Goal: Task Accomplishment & Management: Manage account settings

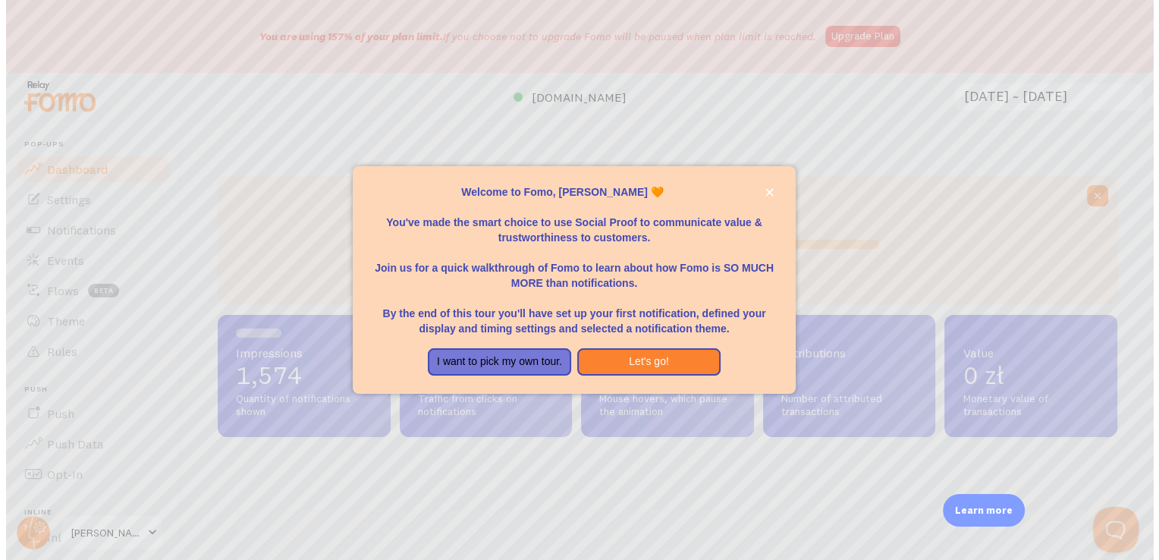
scroll to position [398, 898]
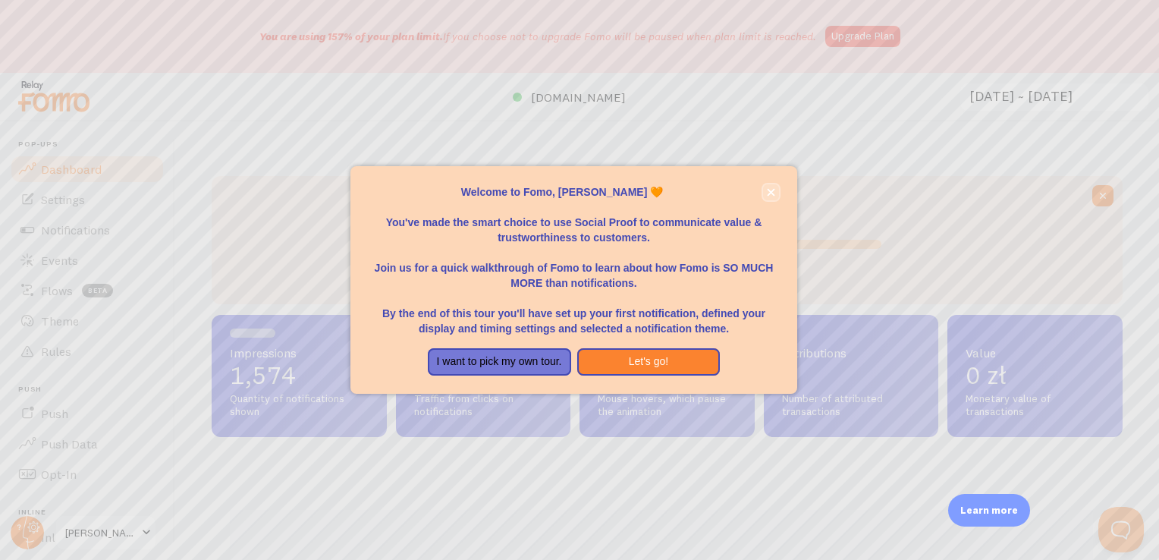
click at [773, 194] on icon "close," at bounding box center [771, 193] width 8 height 8
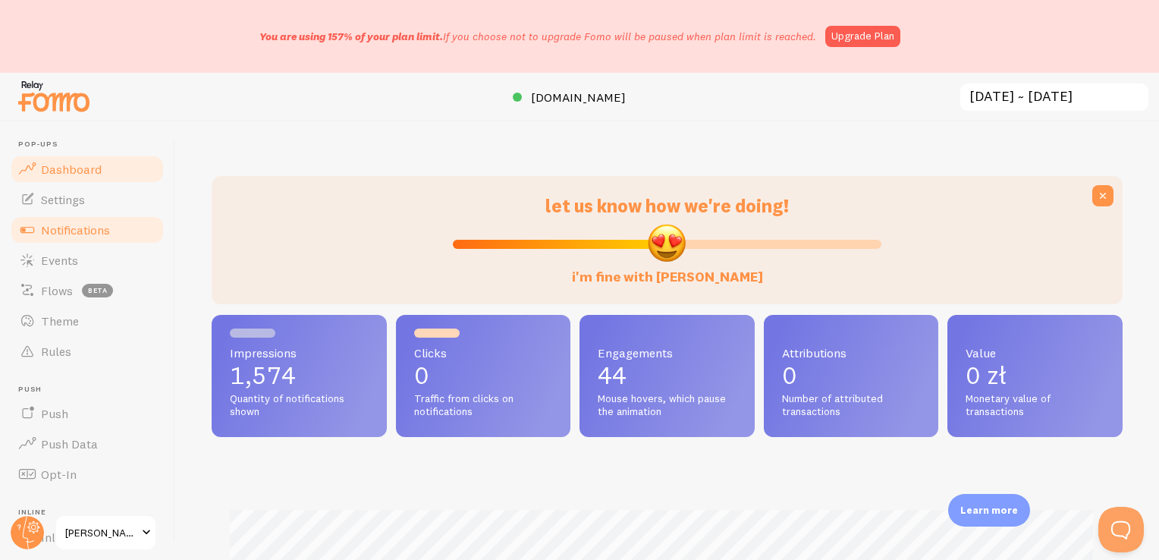
click at [83, 234] on span "Notifications" at bounding box center [75, 229] width 69 height 15
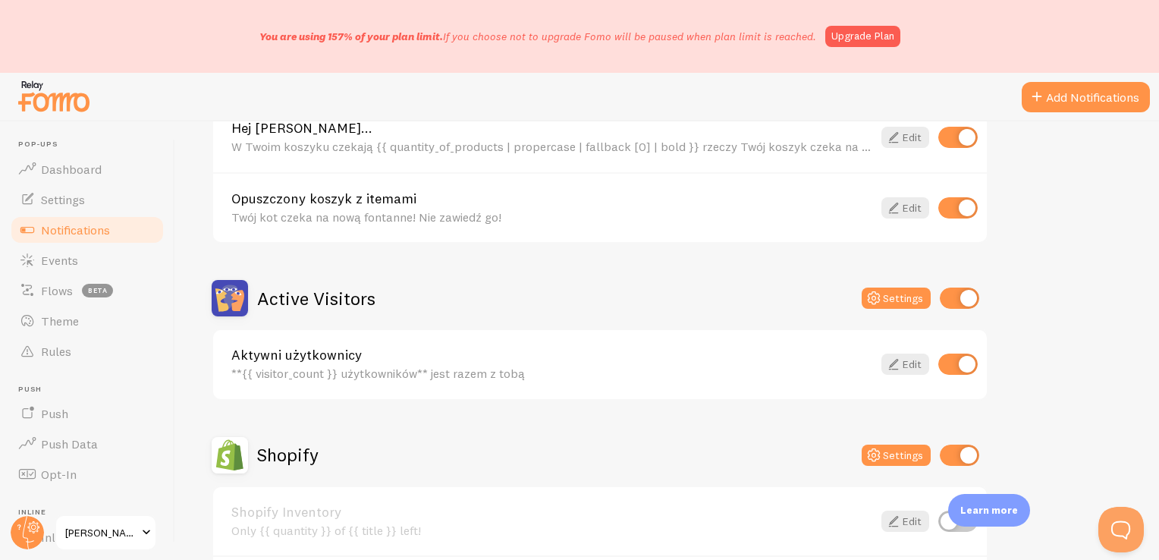
scroll to position [303, 0]
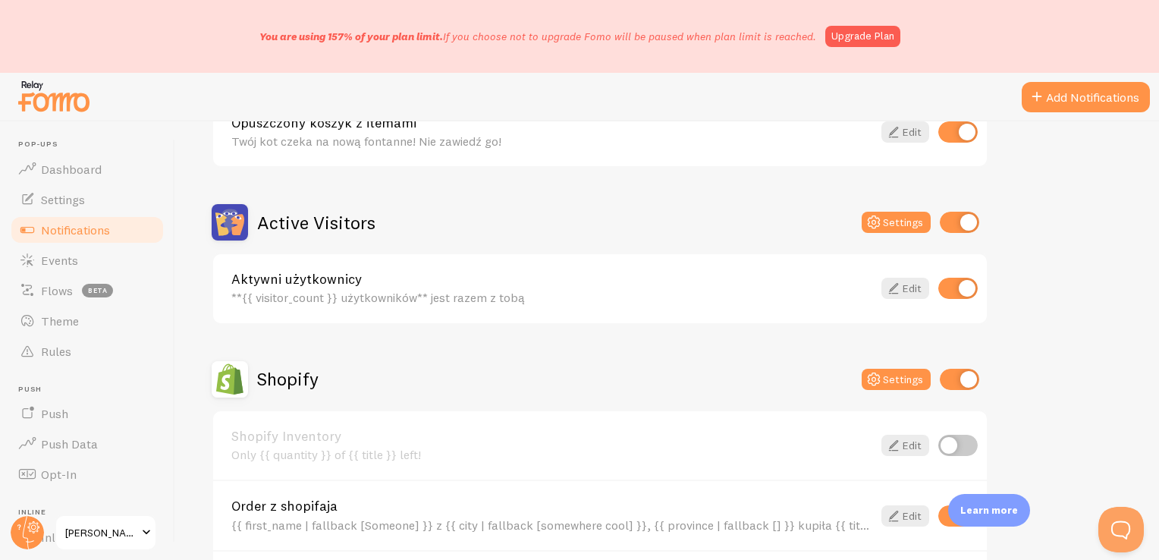
click at [371, 302] on div "**{{ visitor_count }} użytkowników** jest razem z tobą" at bounding box center [551, 297] width 641 height 14
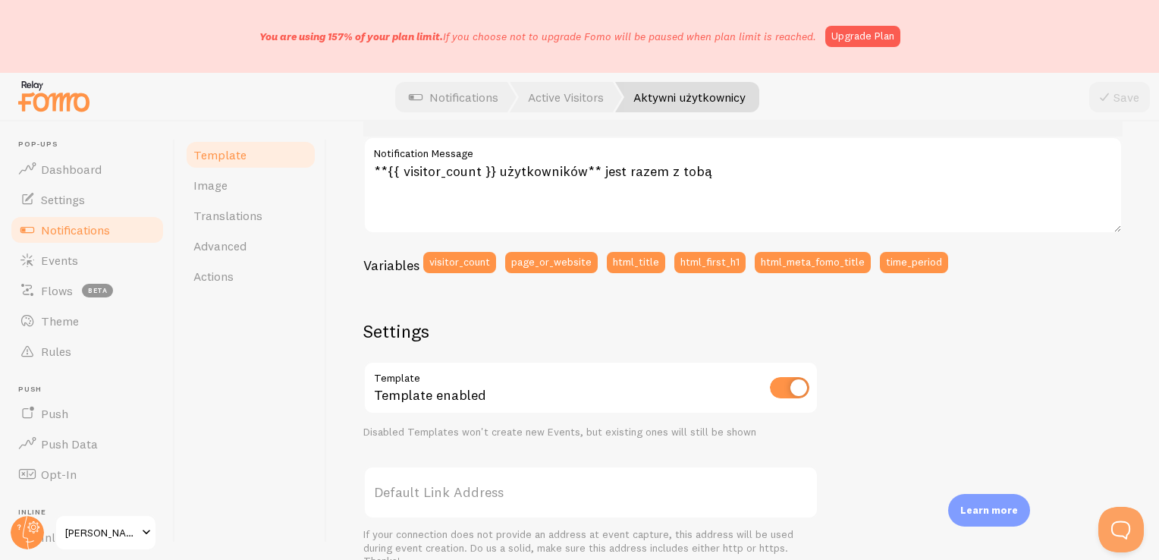
scroll to position [531, 0]
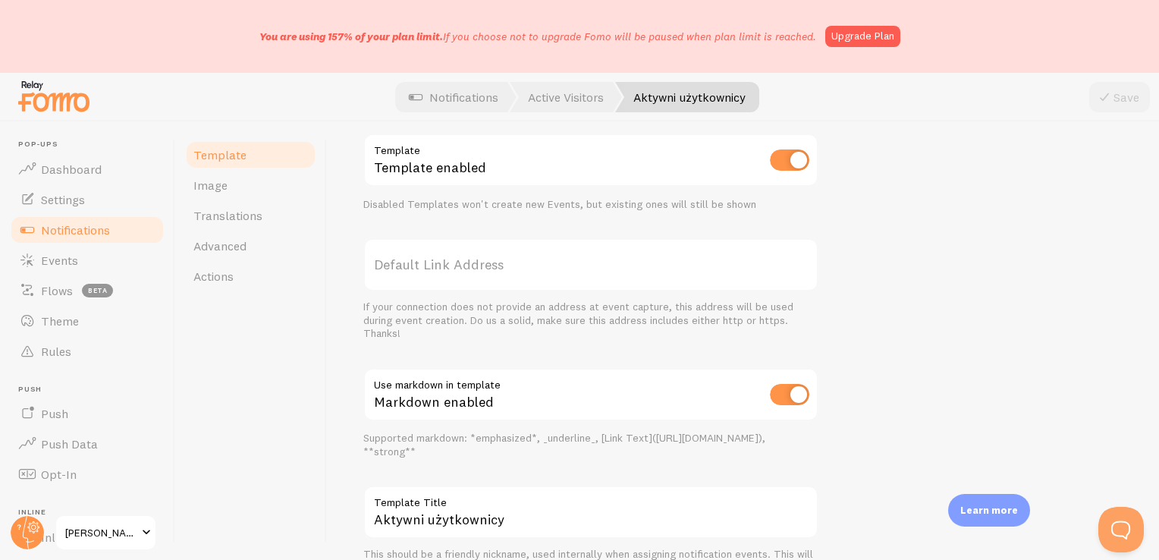
click at [90, 223] on span "Notifications" at bounding box center [75, 229] width 69 height 15
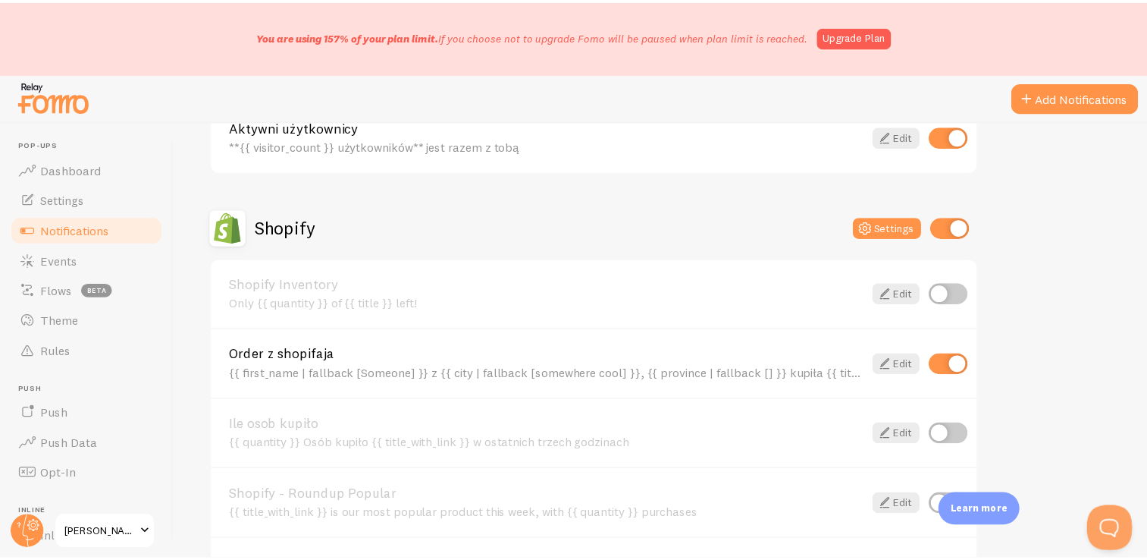
scroll to position [531, 0]
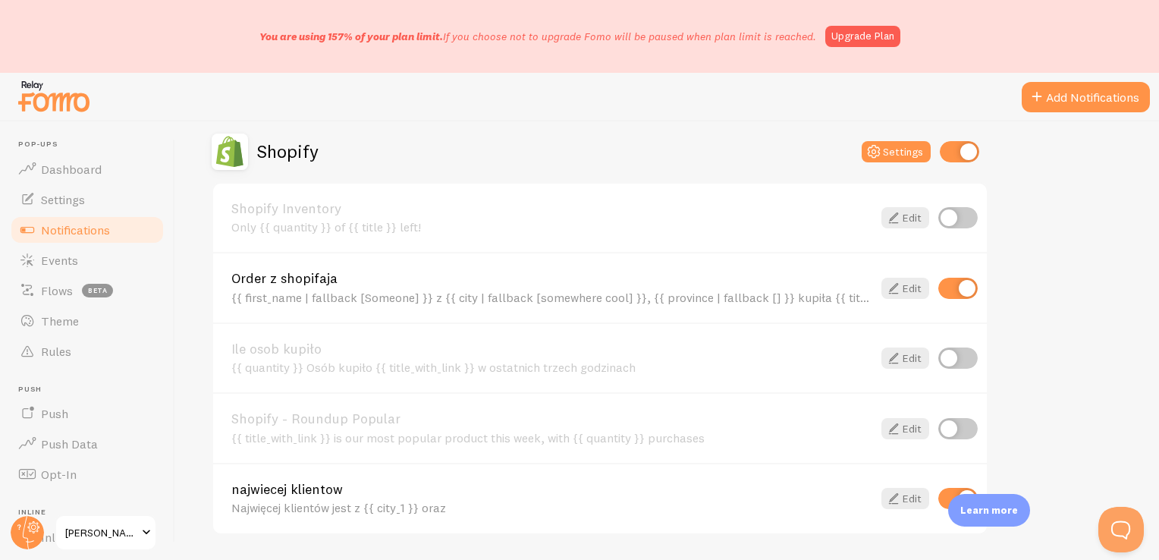
click at [579, 293] on div "{{ first_name | fallback [Someone] }} z {{ city | fallback [somewhere cool] }},…" at bounding box center [551, 297] width 641 height 14
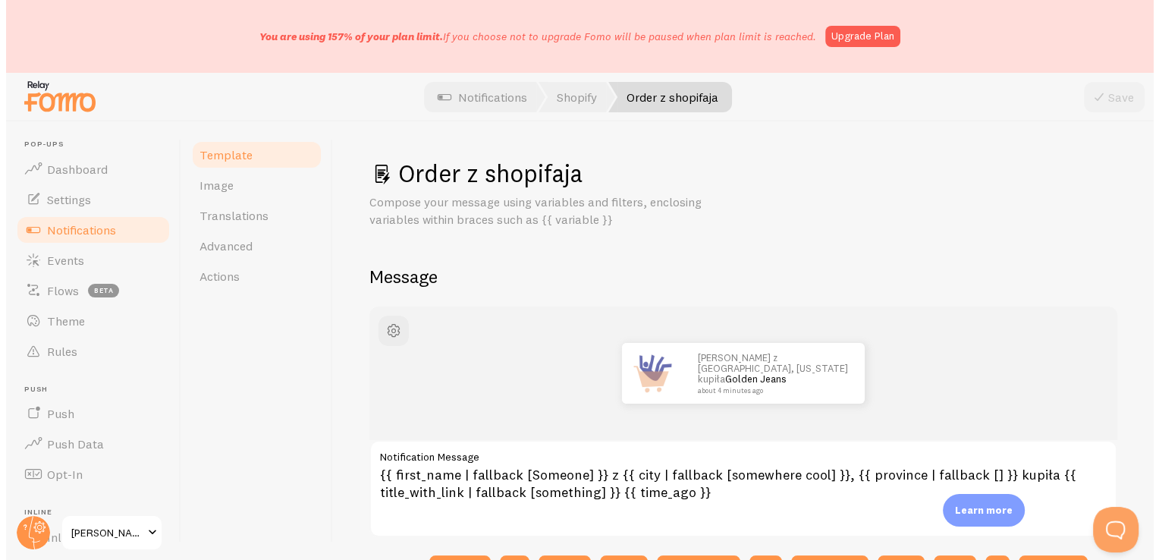
scroll to position [76, 0]
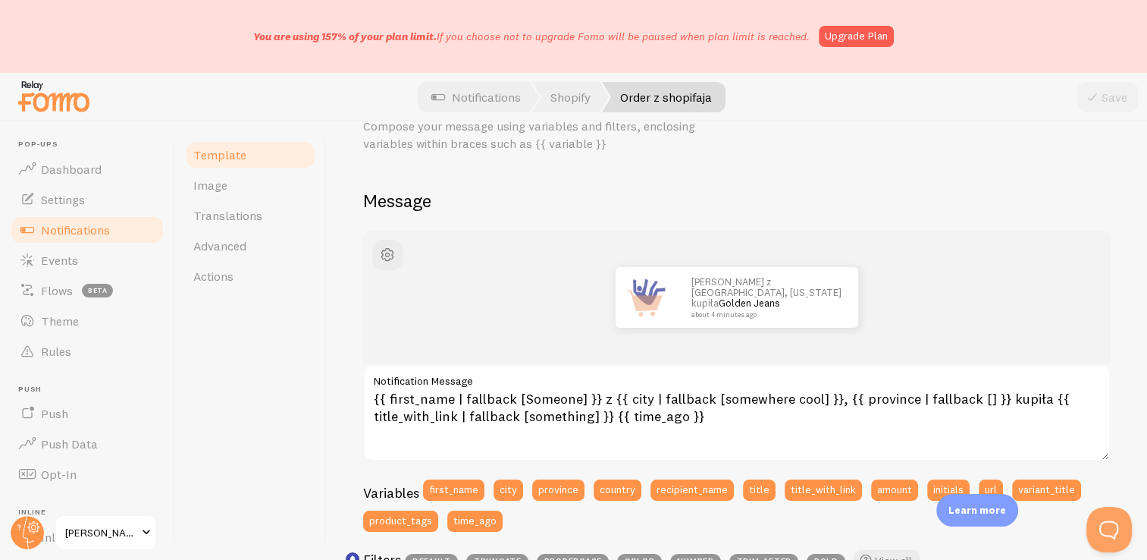
click at [90, 220] on link "Notifications" at bounding box center [87, 230] width 156 height 30
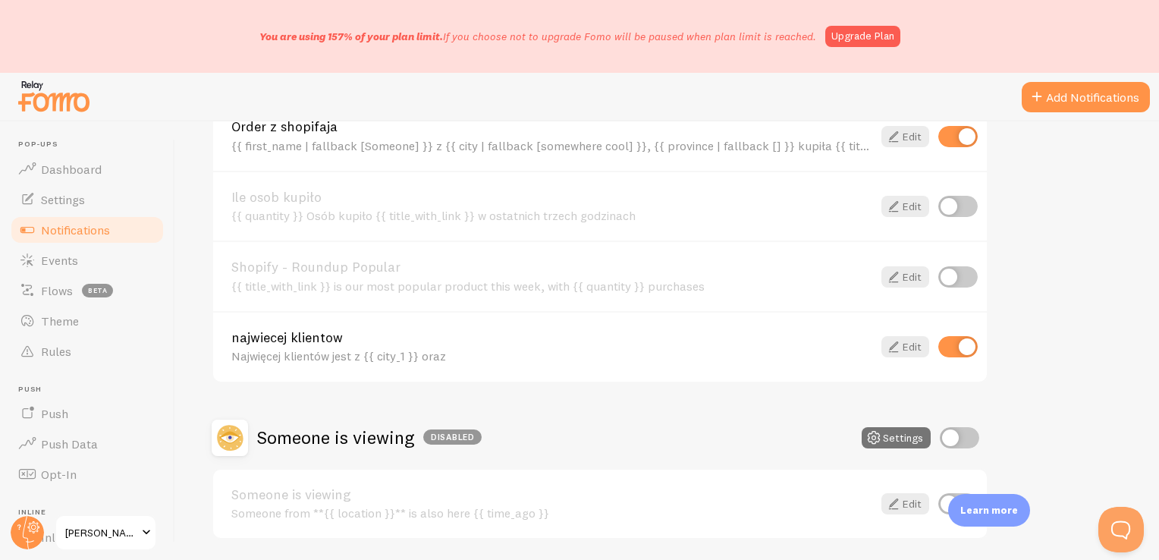
scroll to position [730, 0]
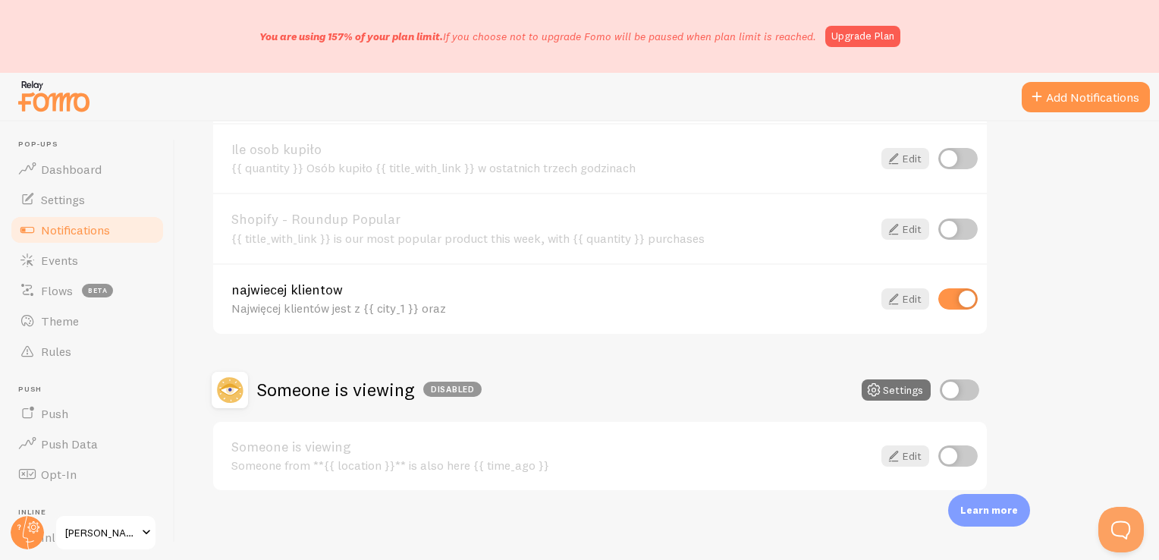
click at [19, 224] on span at bounding box center [27, 230] width 18 height 18
click at [55, 222] on span "Notifications" at bounding box center [75, 229] width 69 height 15
click at [495, 303] on div "Najwięcej klientów jest z {{ city_1 }} oraz" at bounding box center [551, 308] width 641 height 14
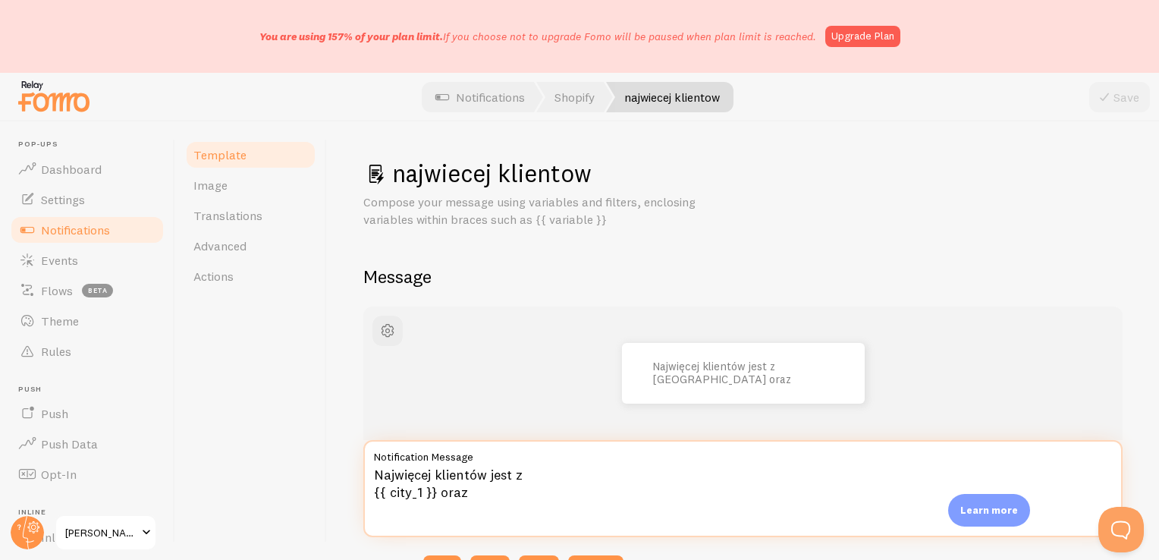
click at [450, 493] on textarea "Najwięcej klientów jest z {{ city_1 }} oraz" at bounding box center [742, 488] width 759 height 97
click at [368, 490] on textarea "Najwięcej klientów jest z {{ city_1 }}" at bounding box center [742, 488] width 759 height 97
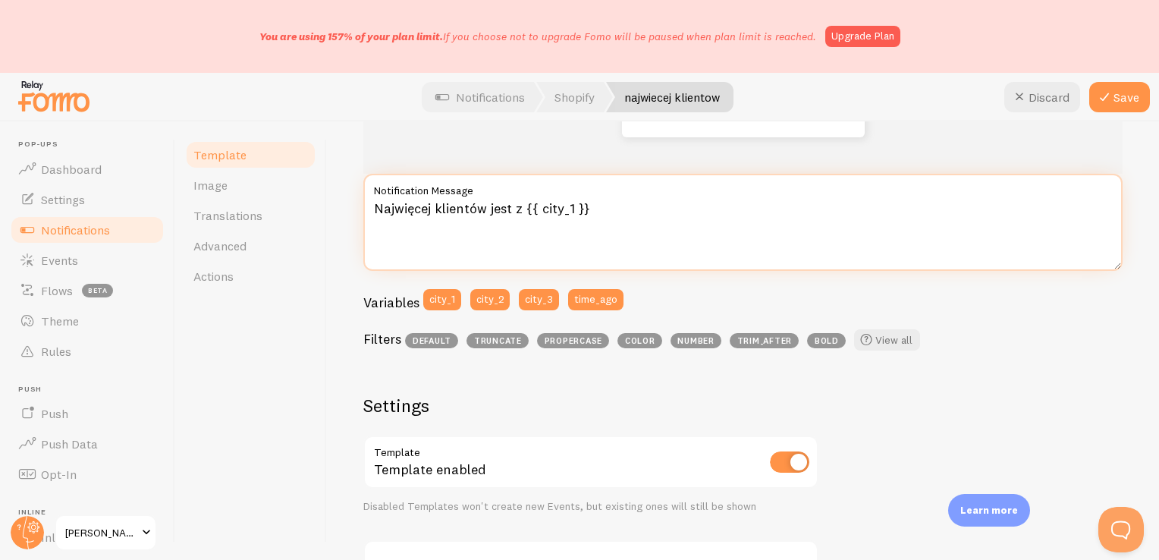
scroll to position [39, 0]
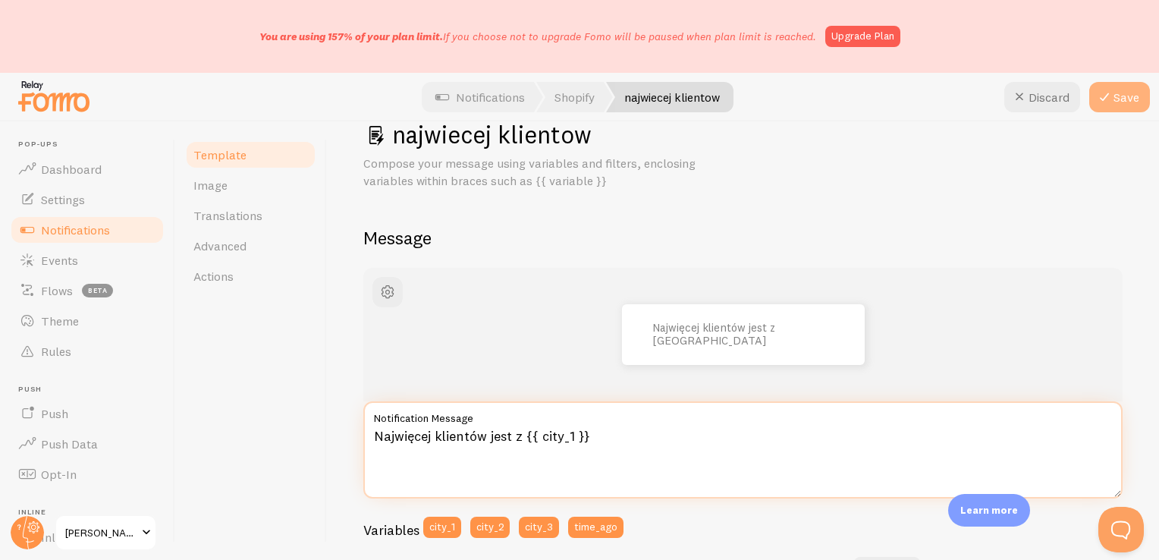
type textarea "Najwięcej klientów jest z {{ city_1 }}"
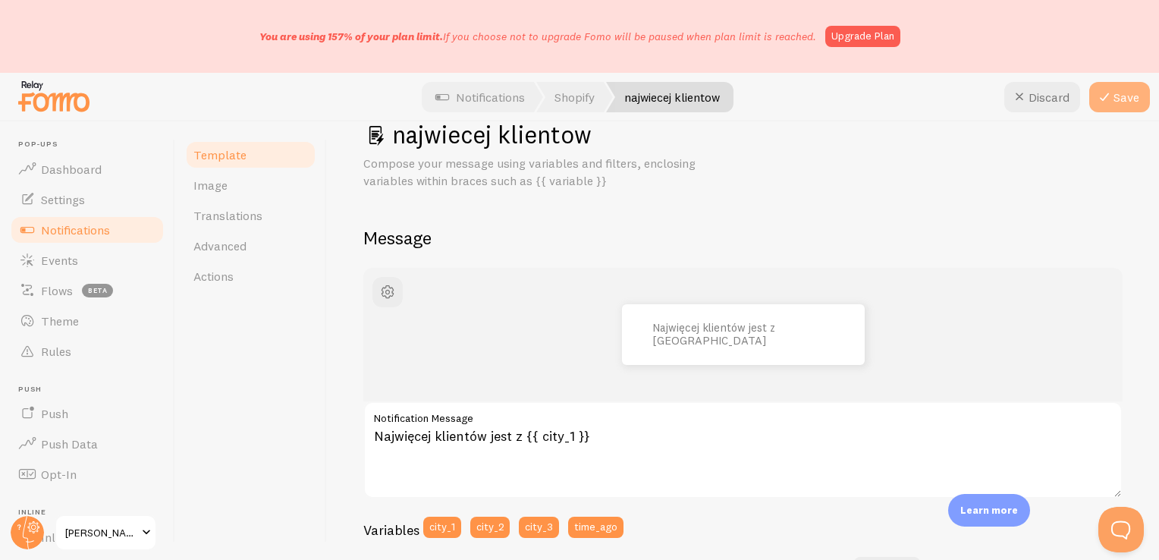
click at [1125, 105] on button "Save" at bounding box center [1119, 97] width 61 height 30
click at [136, 227] on link "Notifications" at bounding box center [87, 230] width 156 height 30
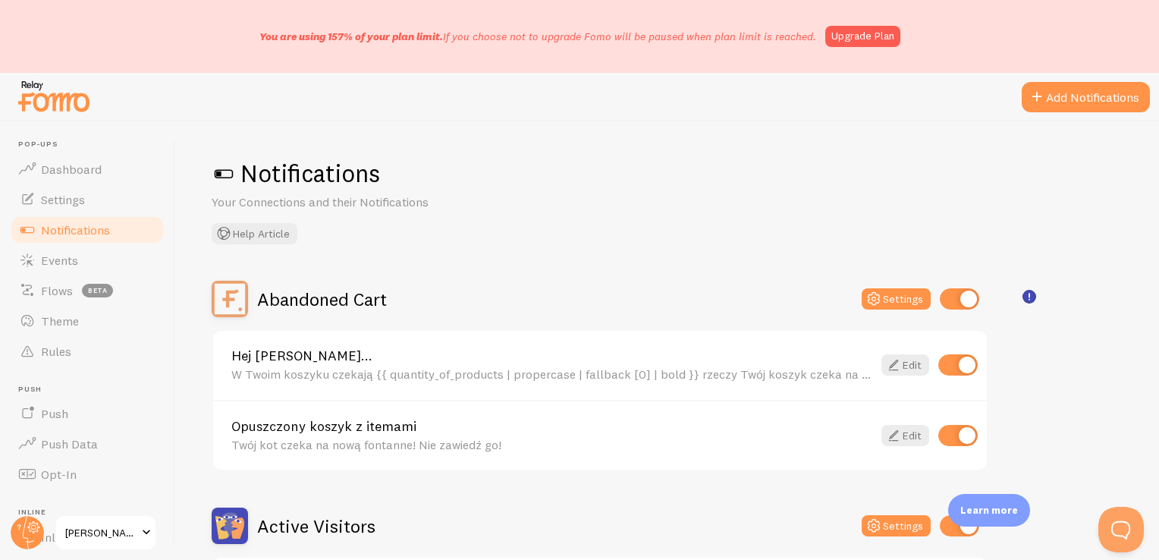
scroll to position [379, 0]
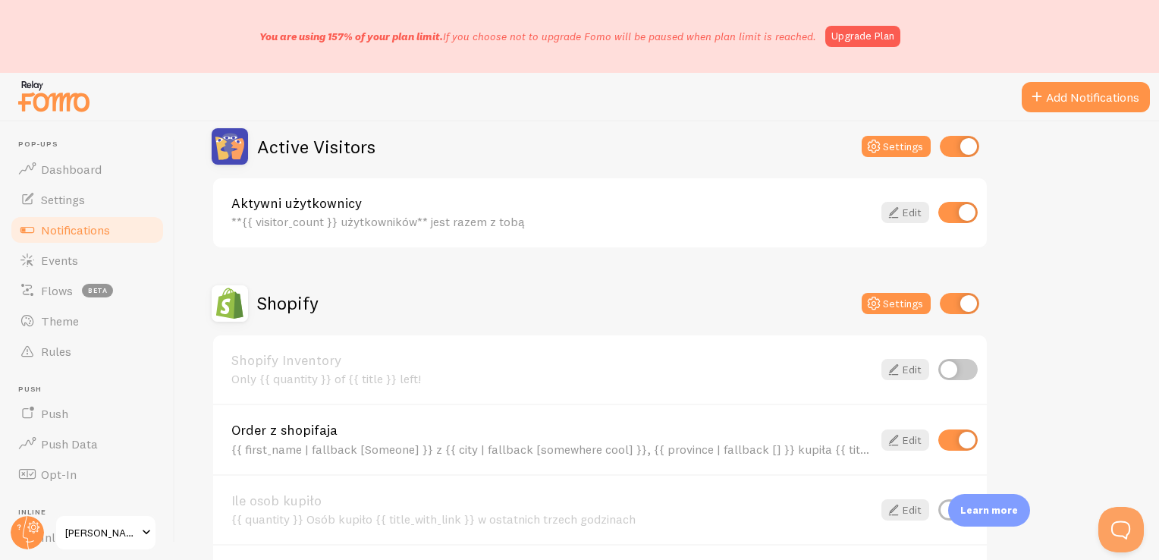
click at [664, 447] on div "{{ first_name | fallback [Someone] }} z {{ city | fallback [somewhere cool] }},…" at bounding box center [551, 449] width 641 height 14
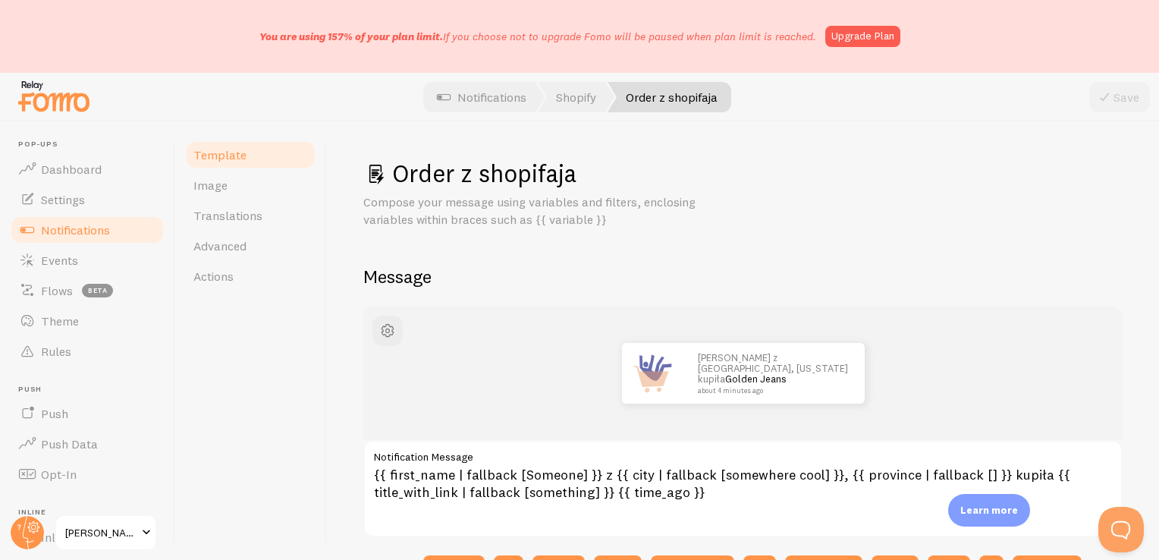
scroll to position [76, 0]
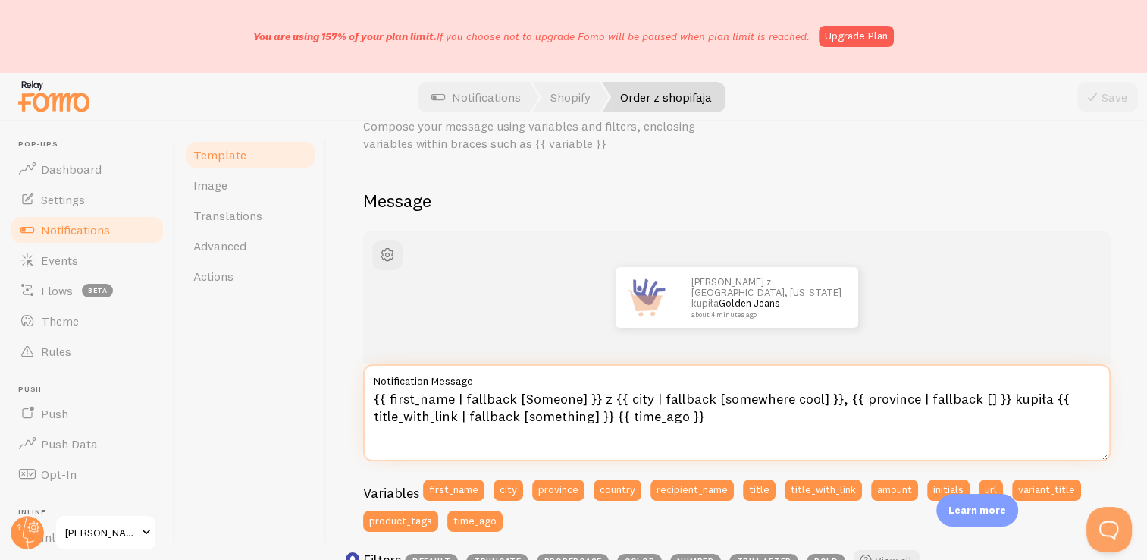
click at [1028, 403] on textarea "{{ first_name | fallback [Someone] }} z {{ city | fallback [somewhere cool] }},…" at bounding box center [737, 412] width 748 height 97
click at [1030, 395] on textarea "{{ first_name | fallback [Someone] }} z {{ city | fallback [somewhere cool] }},…" at bounding box center [737, 412] width 748 height 97
type textarea "{{ first_name | fallback [Someone] }} z {{ city | fallback [somewhere cool] }},…"
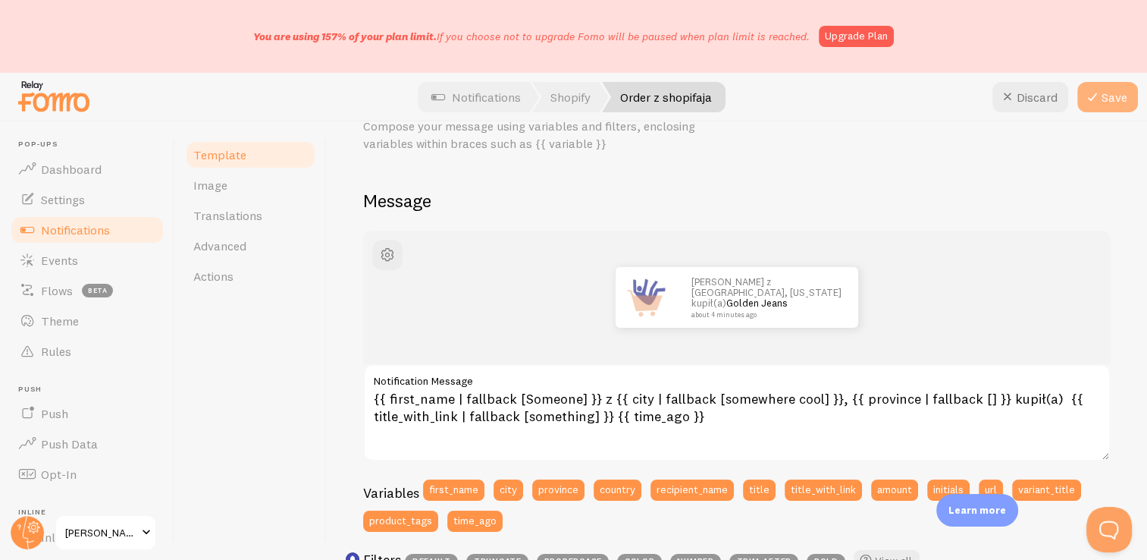
click at [1123, 98] on button "Save" at bounding box center [1107, 97] width 61 height 30
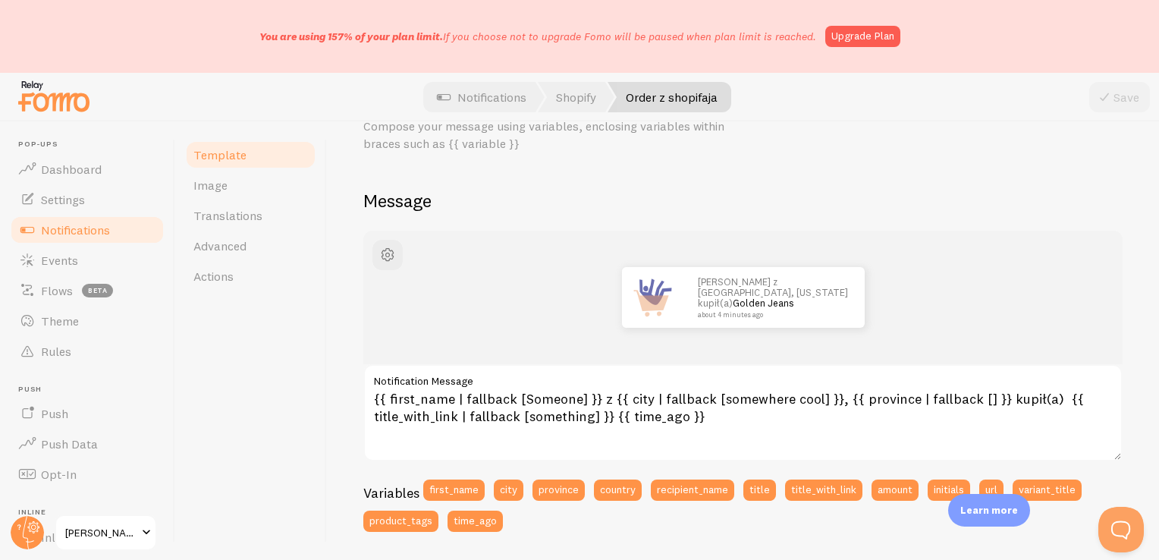
click at [30, 230] on span at bounding box center [27, 230] width 18 height 18
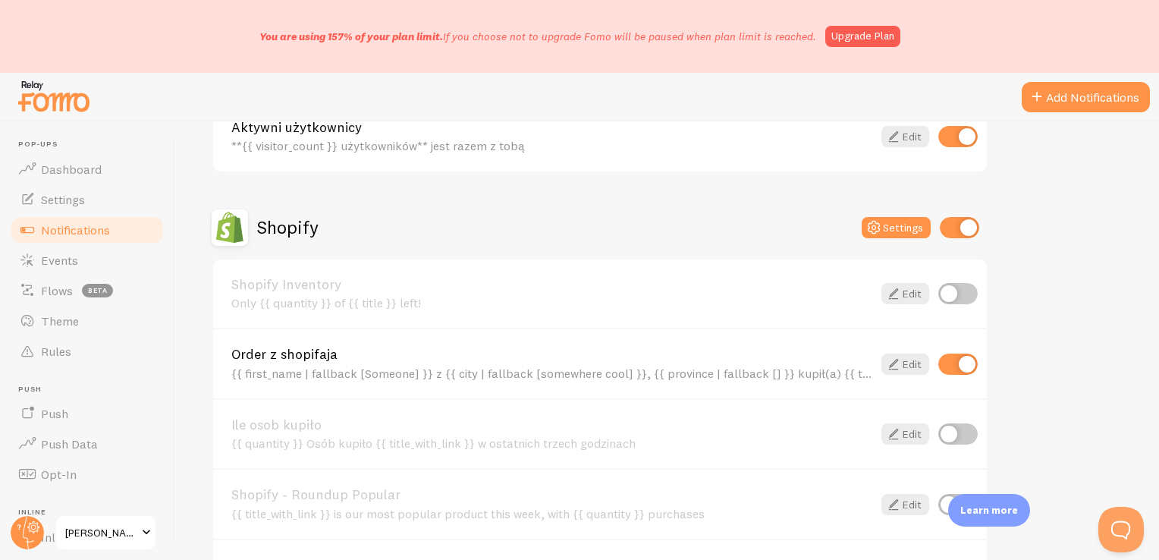
scroll to position [531, 0]
